Goal: Information Seeking & Learning: Learn about a topic

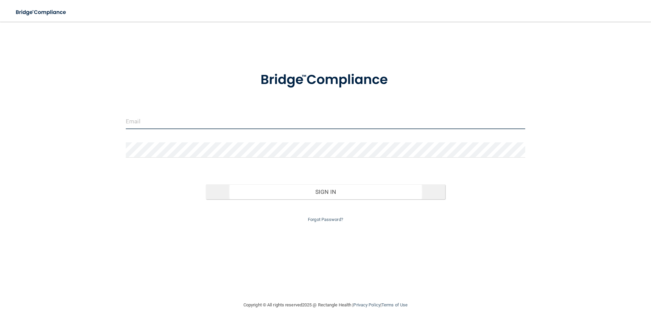
type input "[PERSON_NAME][EMAIL_ADDRESS][DOMAIN_NAME]"
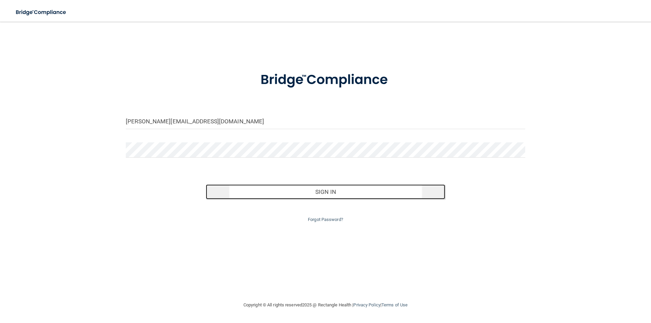
click at [327, 193] on button "Sign In" at bounding box center [326, 192] width 240 height 15
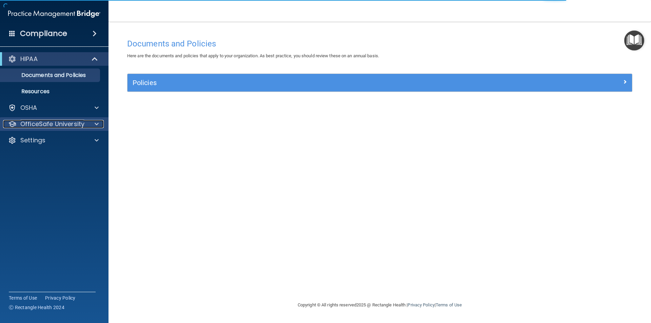
click at [77, 122] on p "OfficeSafe University" at bounding box center [52, 124] width 64 height 8
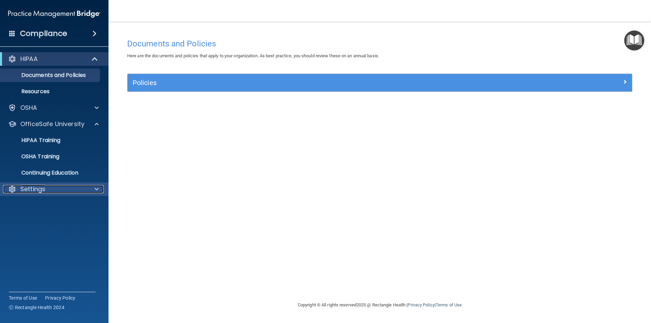
click at [35, 189] on p "Settings" at bounding box center [32, 189] width 25 height 8
click at [41, 205] on p "My Account" at bounding box center [50, 205] width 93 height 7
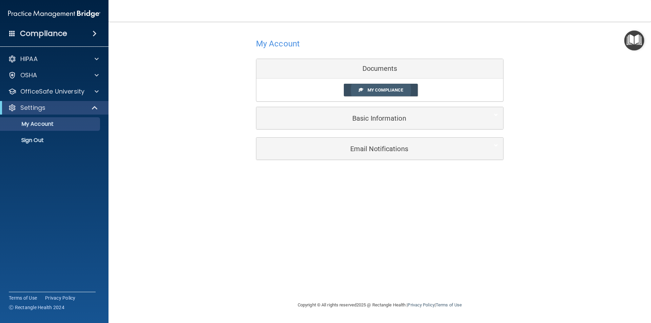
click at [390, 90] on span "My Compliance" at bounding box center [386, 90] width 36 height 5
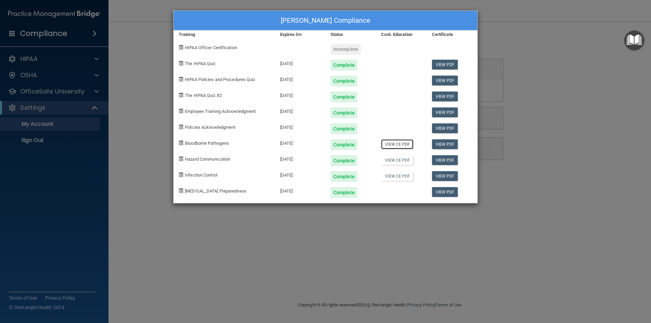
click at [398, 144] on link "View CE PDF" at bounding box center [397, 144] width 32 height 10
click at [397, 161] on link "View CE PDF" at bounding box center [397, 160] width 32 height 10
click at [398, 177] on link "View CE PDF" at bounding box center [397, 176] width 32 height 10
click at [77, 93] on div "[PERSON_NAME] Compliance Training Expires On Status Cont. Education Certificate…" at bounding box center [325, 161] width 651 height 323
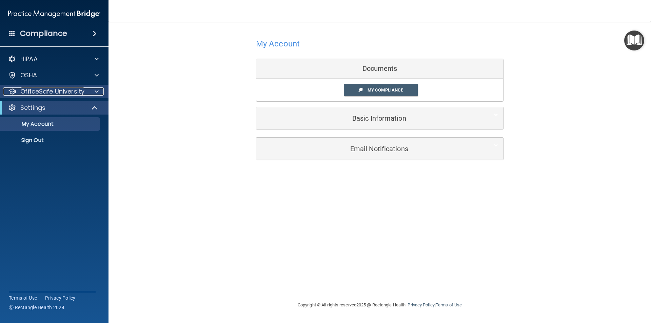
click at [98, 91] on span at bounding box center [97, 92] width 4 height 8
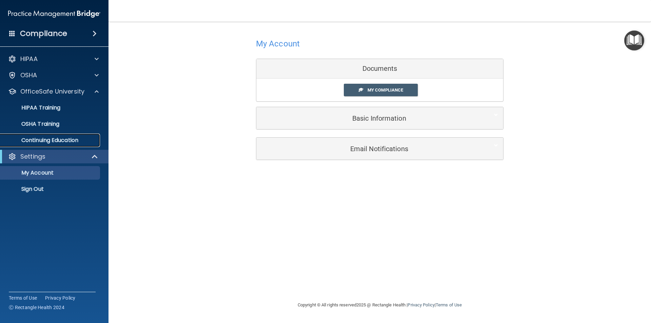
click at [74, 140] on p "Continuing Education" at bounding box center [50, 140] width 93 height 7
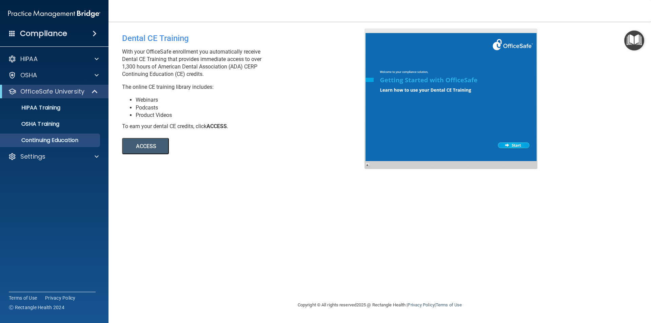
click at [150, 145] on button "ACCESS" at bounding box center [145, 146] width 47 height 16
click at [30, 155] on p "Settings" at bounding box center [32, 157] width 25 height 8
click at [38, 189] on p "Sign Out" at bounding box center [50, 189] width 93 height 7
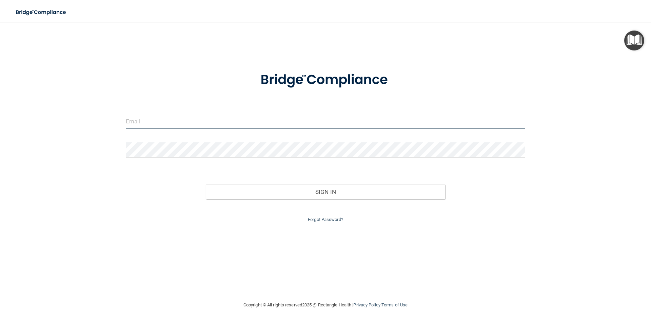
type input "[PERSON_NAME][EMAIL_ADDRESS][DOMAIN_NAME]"
